Goal: Information Seeking & Learning: Check status

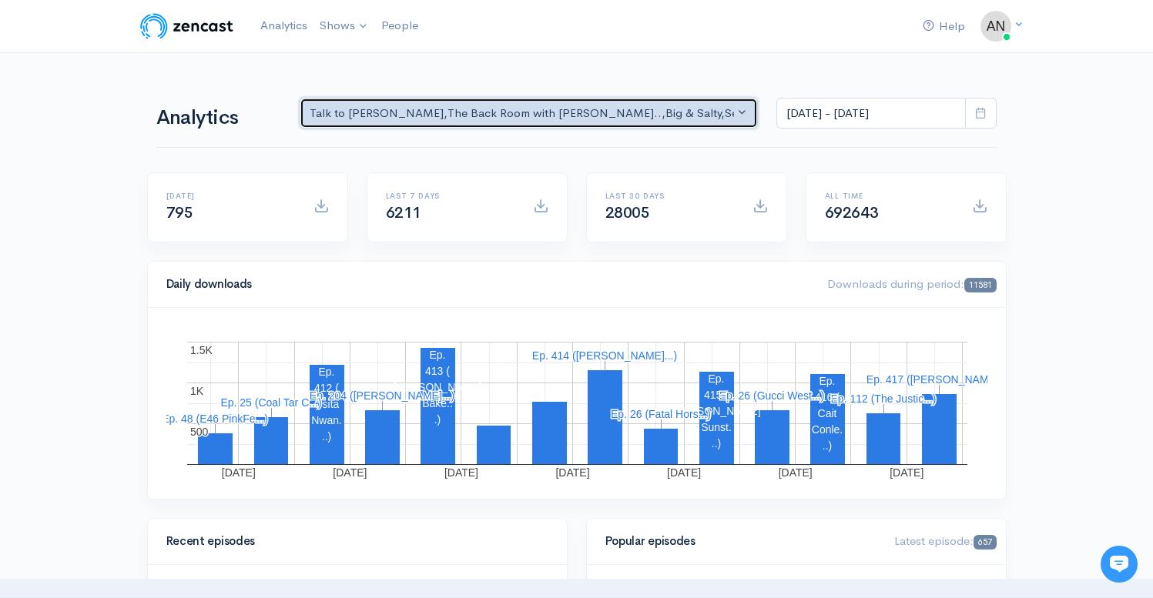
click at [610, 104] on button "Talk to [PERSON_NAME] , The Back Room with [PERSON_NAME].. , Big & Salty , Seri…" at bounding box center [529, 114] width 459 height 32
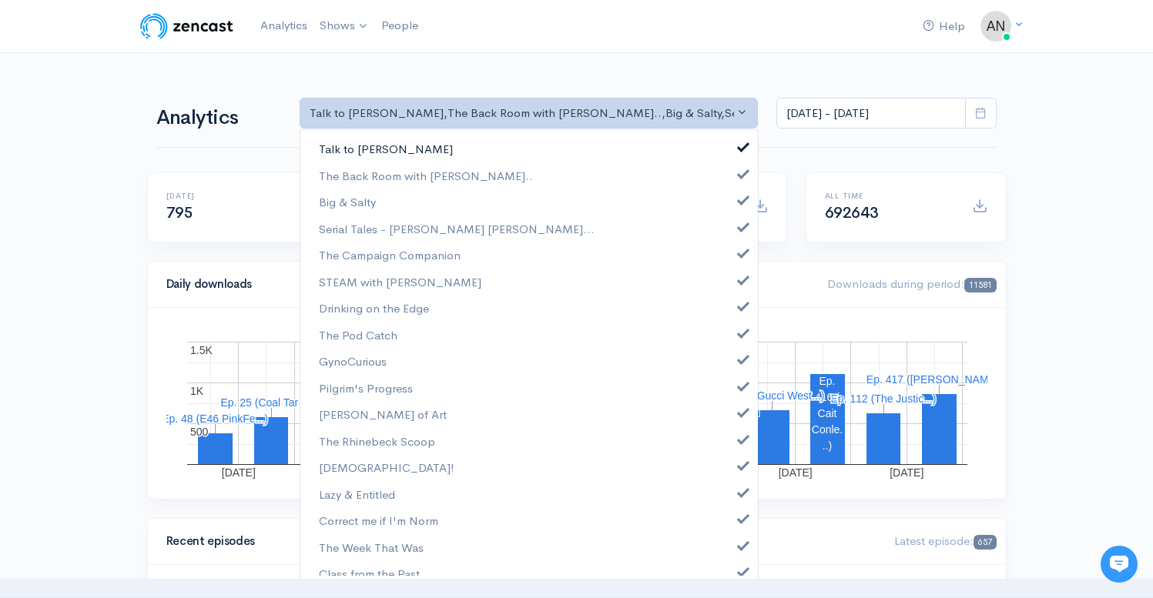
click at [729, 144] on link "Talk to [PERSON_NAME]" at bounding box center [528, 149] width 457 height 27
select select "10316"
click at [740, 200] on span at bounding box center [743, 199] width 6 height 12
click at [732, 233] on link "Serial Tales - [PERSON_NAME] [PERSON_NAME]..." at bounding box center [528, 229] width 457 height 27
click at [740, 256] on span at bounding box center [743, 252] width 6 height 12
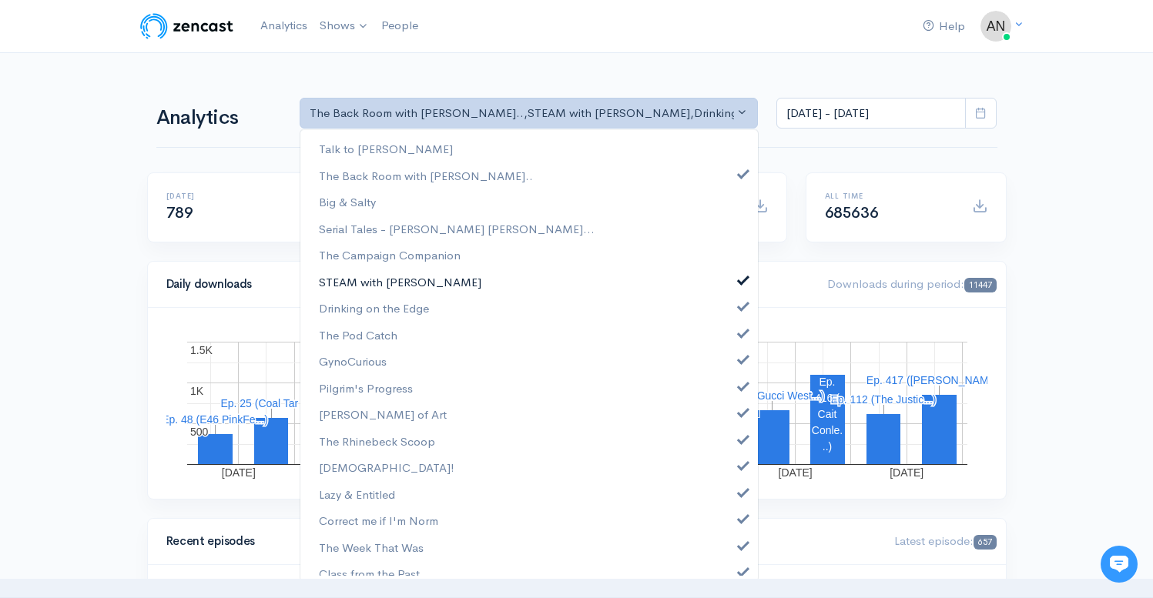
click at [740, 280] on span at bounding box center [743, 279] width 6 height 12
click at [740, 310] on span at bounding box center [743, 305] width 6 height 12
click at [736, 343] on link "The Pod Catch" at bounding box center [528, 335] width 457 height 27
click at [740, 361] on span at bounding box center [743, 358] width 6 height 12
click at [740, 384] on span at bounding box center [743, 385] width 6 height 12
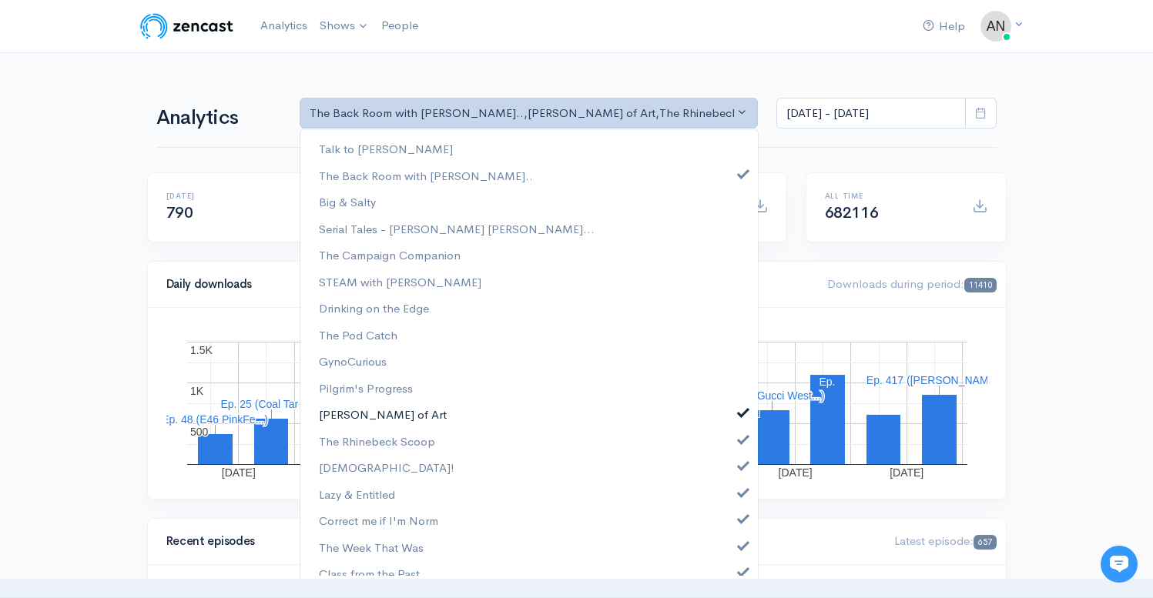
click at [740, 409] on span at bounding box center [743, 411] width 6 height 12
click at [730, 447] on link "The Rhinebeck Scoop" at bounding box center [528, 441] width 457 height 27
click at [740, 469] on span at bounding box center [743, 464] width 6 height 12
click at [740, 496] on span at bounding box center [743, 491] width 6 height 12
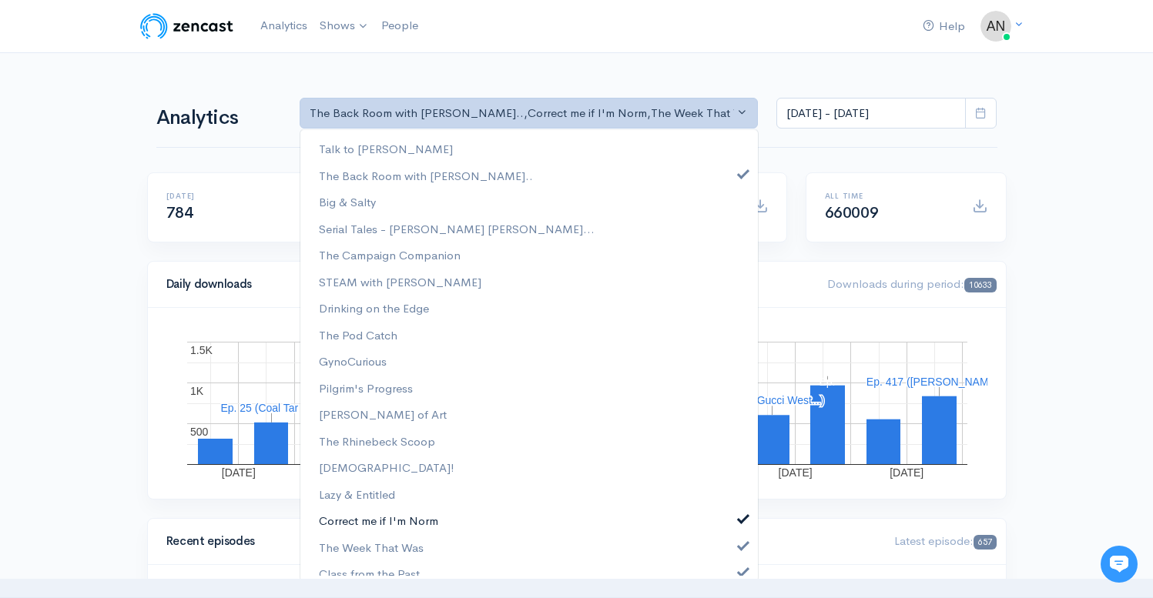
click at [740, 512] on span at bounding box center [743, 517] width 6 height 12
click at [730, 536] on link "The Week That Was" at bounding box center [528, 547] width 457 height 27
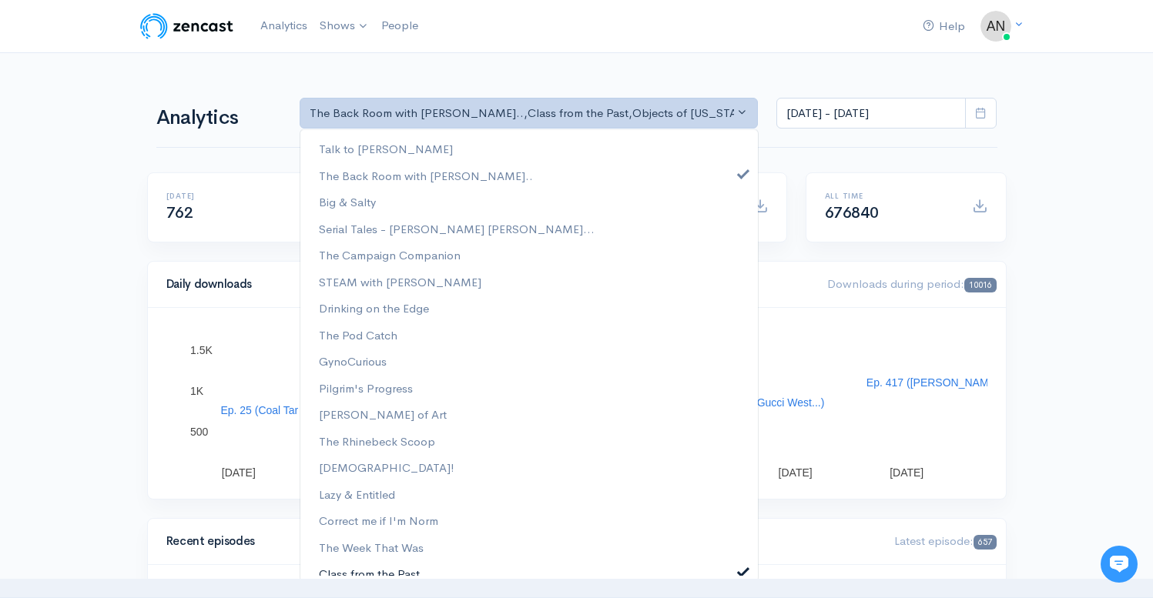
click at [740, 573] on span at bounding box center [743, 571] width 6 height 12
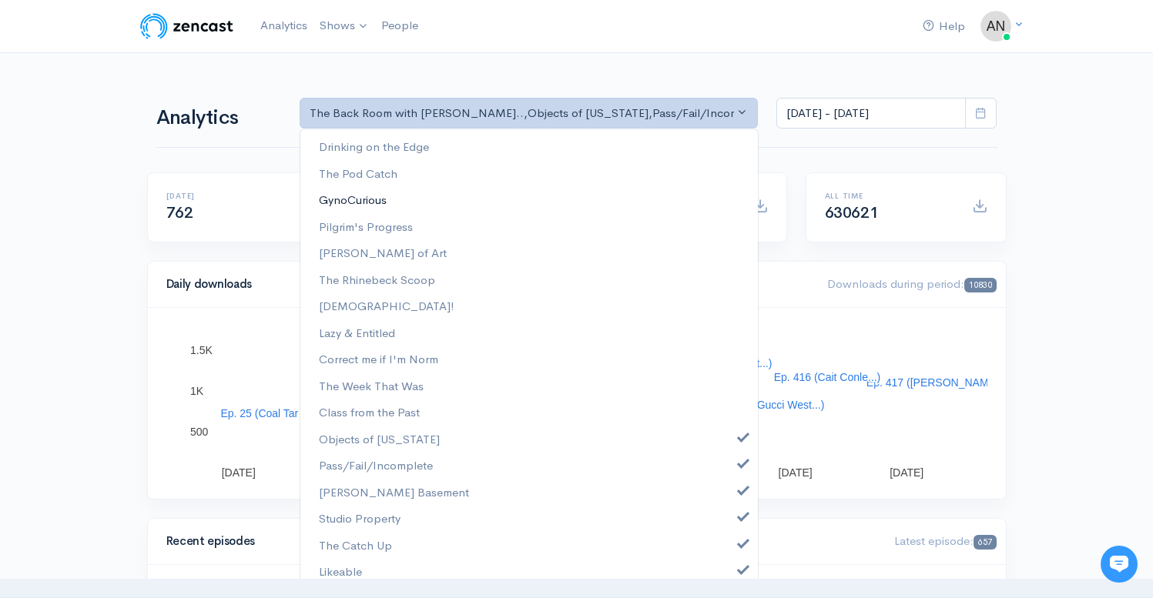
scroll to position [225, 0]
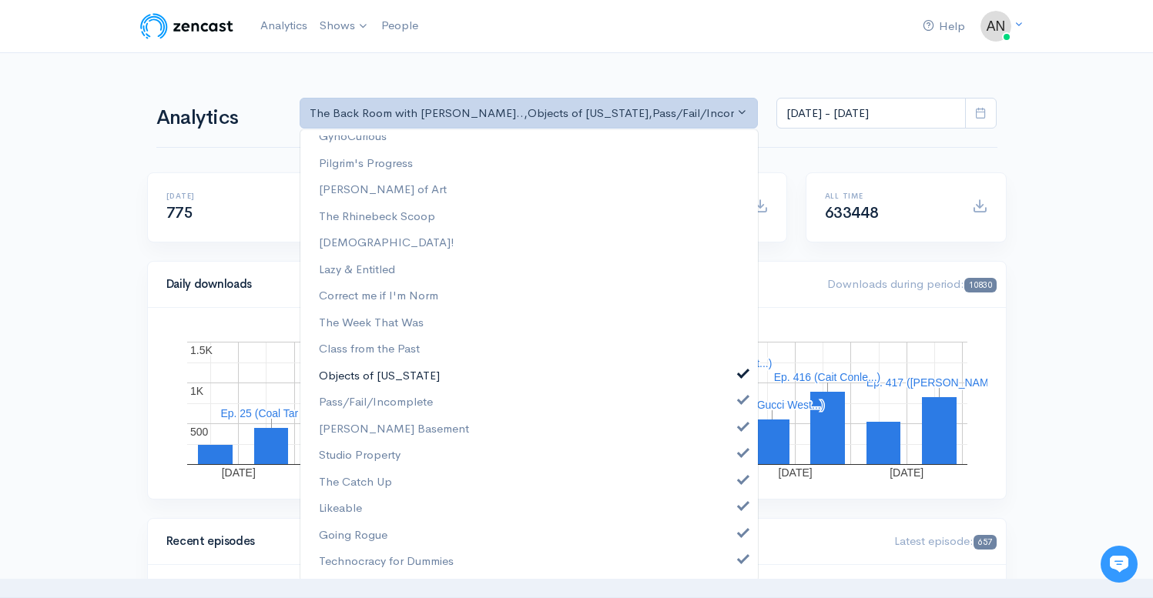
click at [740, 376] on span at bounding box center [743, 373] width 6 height 12
click at [740, 398] on span at bounding box center [743, 399] width 6 height 12
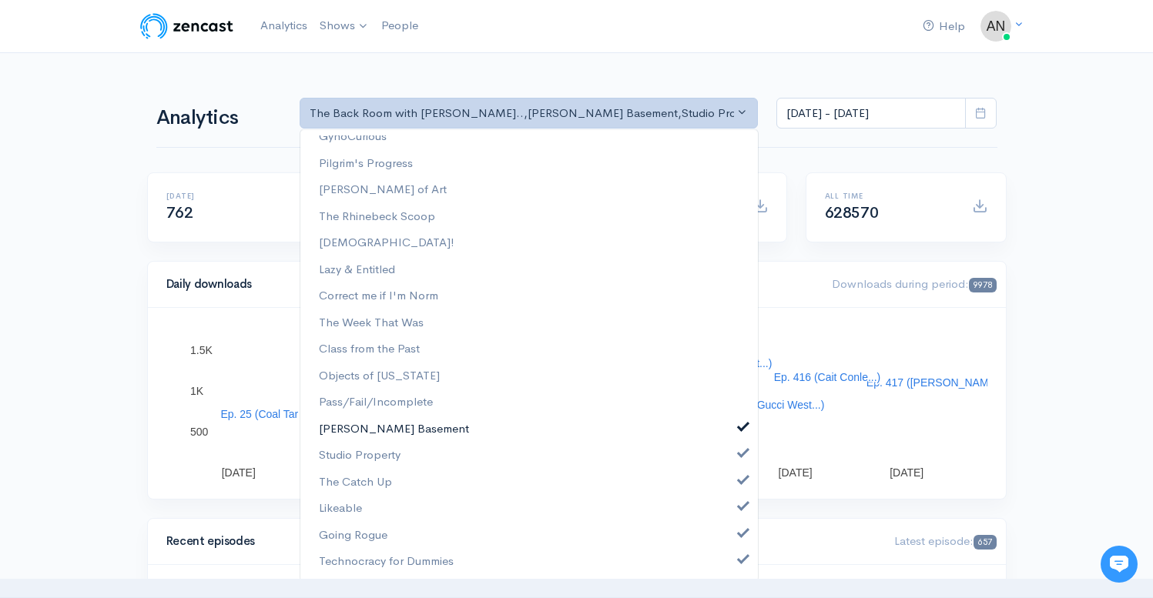
click at [740, 430] on span at bounding box center [743, 426] width 6 height 12
click at [740, 457] on span at bounding box center [743, 452] width 6 height 12
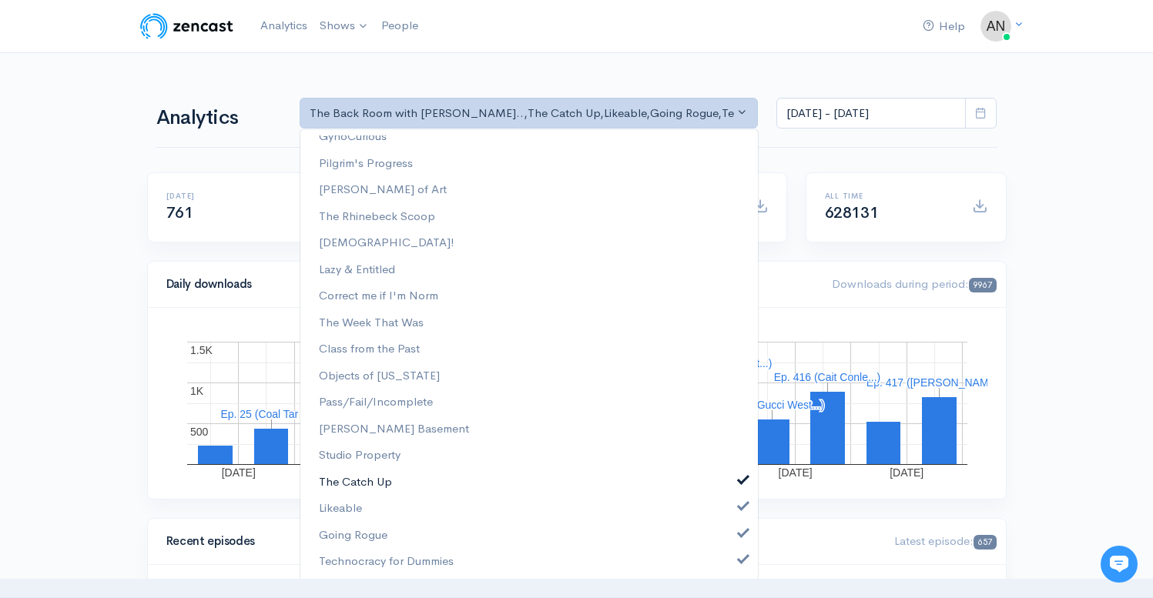
click at [729, 471] on link "The Catch Up" at bounding box center [528, 482] width 457 height 27
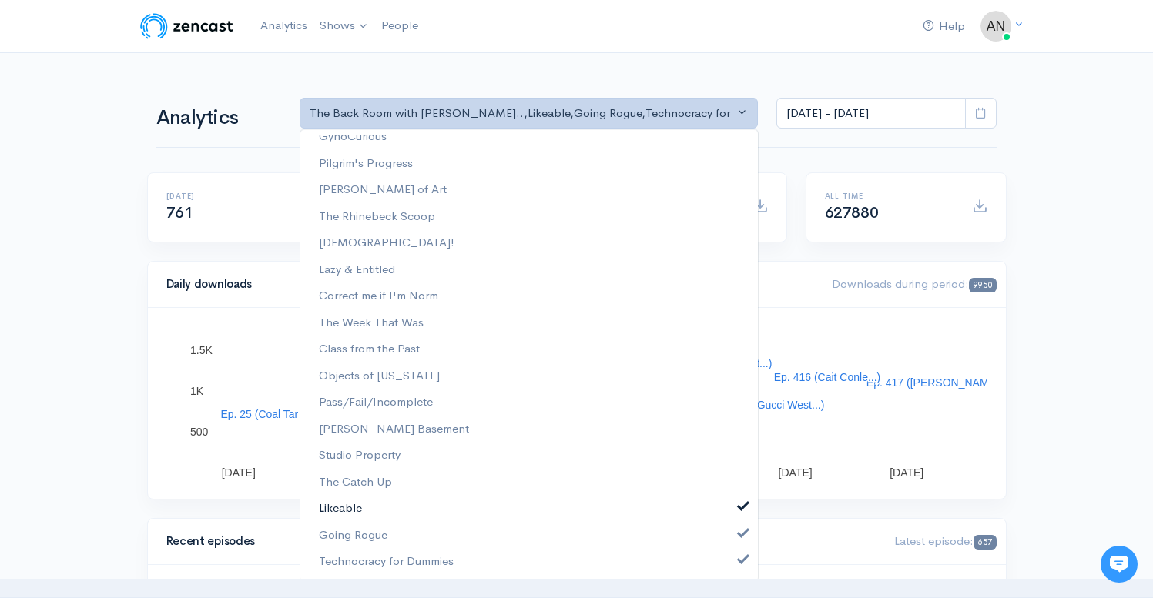
click at [740, 510] on span at bounding box center [743, 505] width 6 height 12
click at [740, 528] on span at bounding box center [743, 532] width 6 height 12
click at [740, 560] on span at bounding box center [743, 558] width 6 height 12
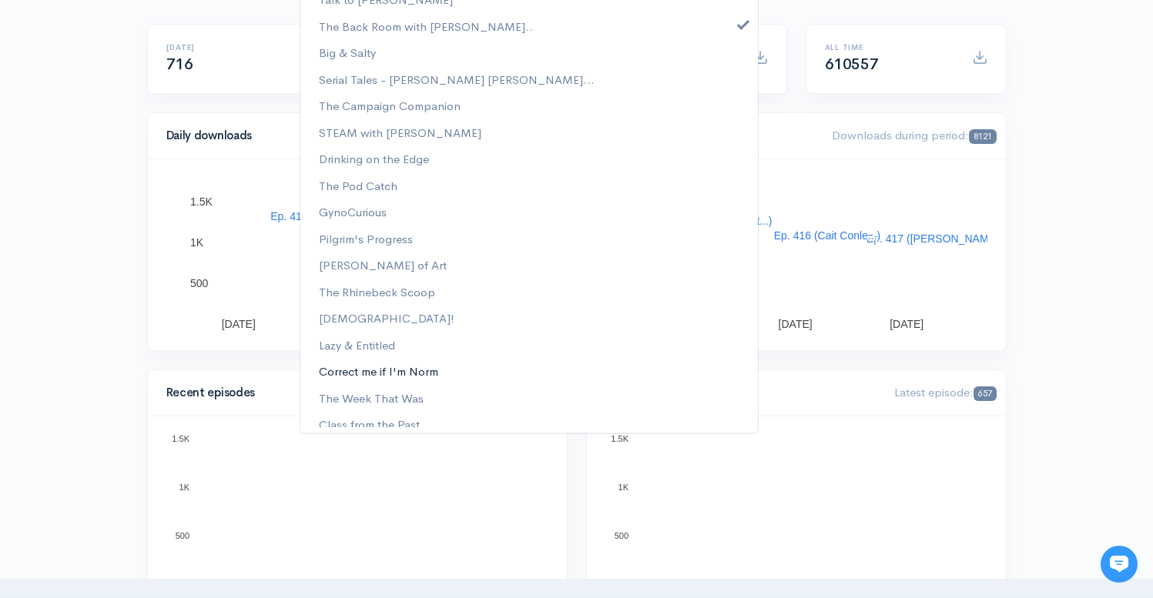
scroll to position [0, 0]
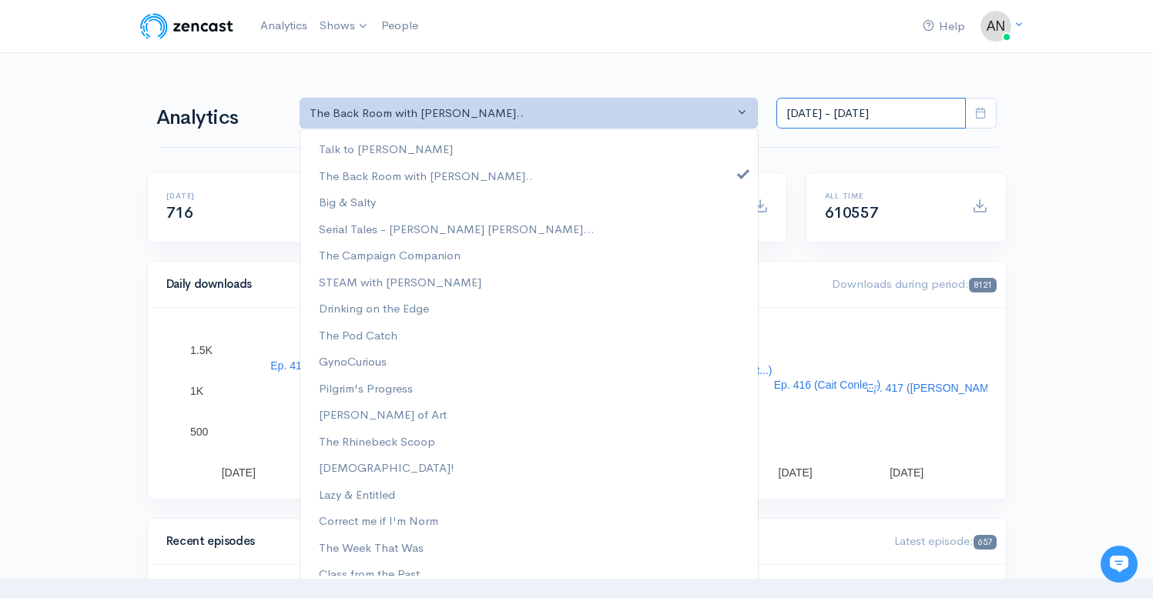
click at [839, 114] on input "[DATE] - [DATE]" at bounding box center [870, 114] width 189 height 32
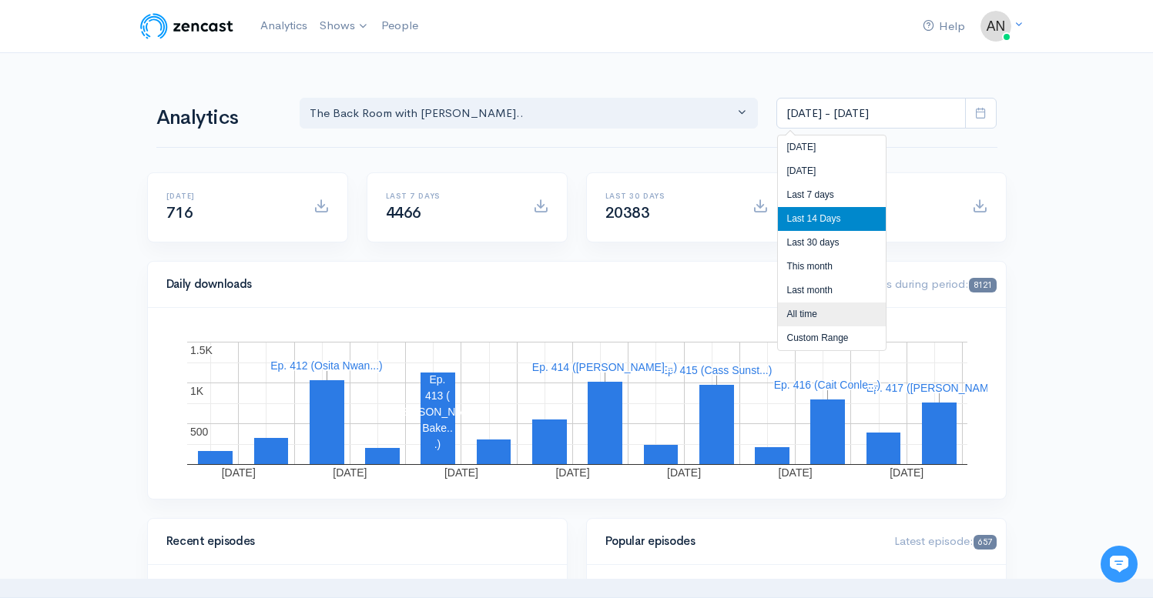
click at [798, 314] on li "All time" at bounding box center [832, 315] width 108 height 24
type input "[DATE] - [DATE]"
